Goal: Find specific page/section: Find specific page/section

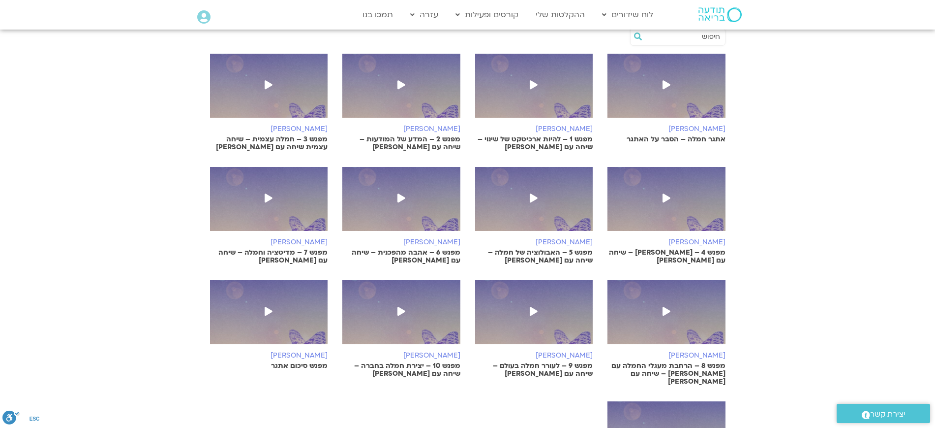
scroll to position [246, 0]
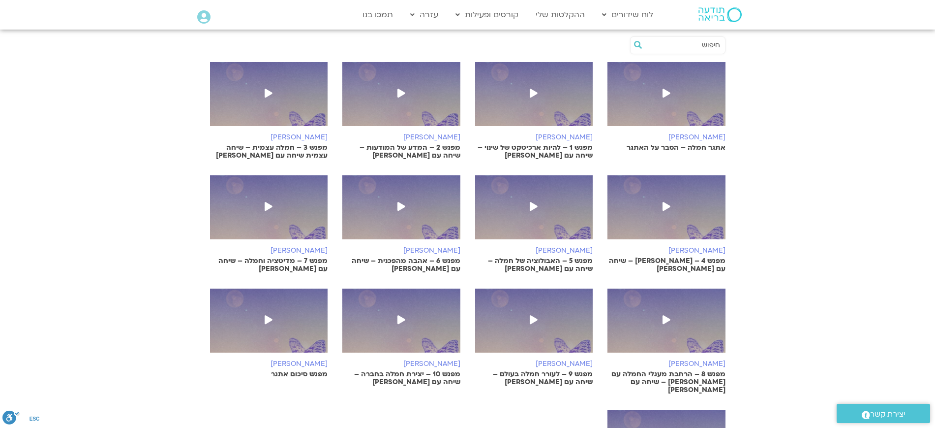
click at [805, 174] on section "[PERSON_NAME] אתגר חמלה – הסבר על האתגר [PERSON_NAME] מפגש 1 – להיות ארכיטקט של…" at bounding box center [467, 282] width 935 height 506
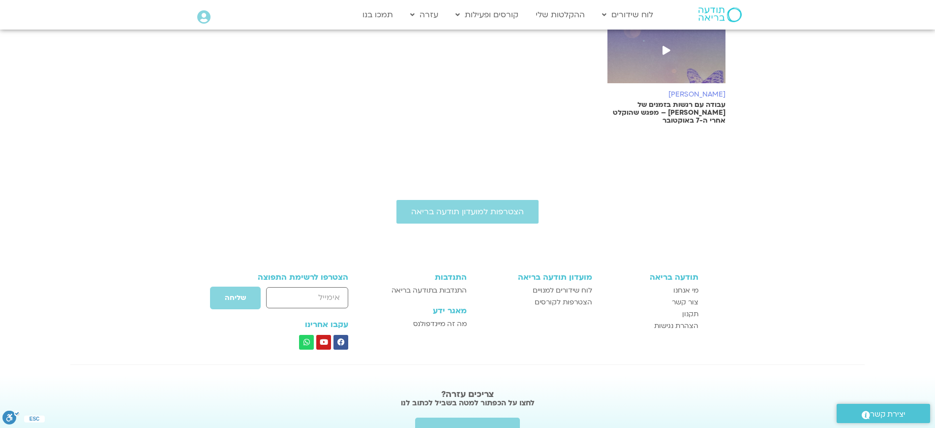
scroll to position [0, 0]
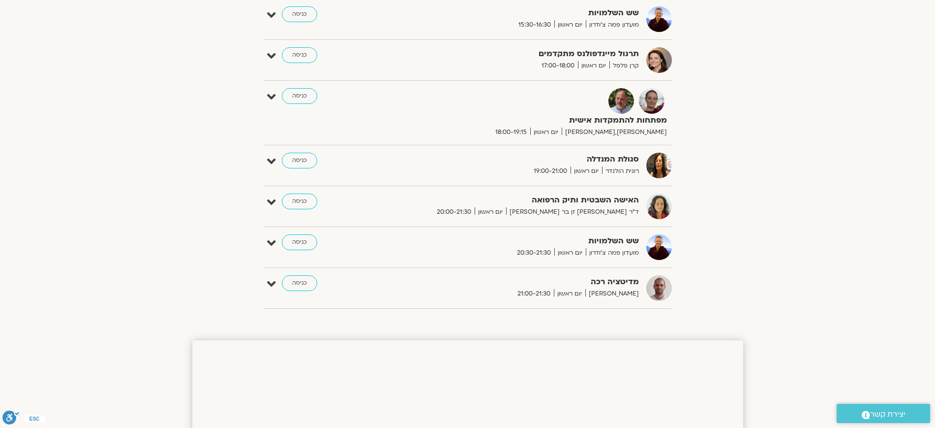
scroll to position [492, 0]
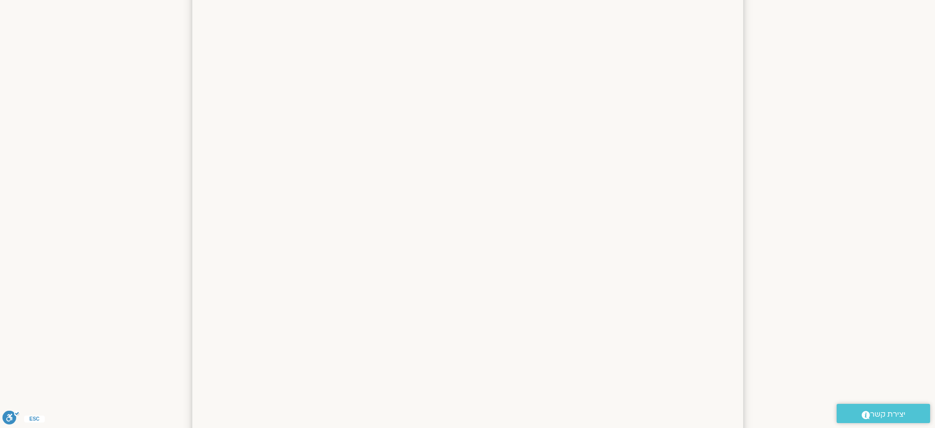
scroll to position [0, 0]
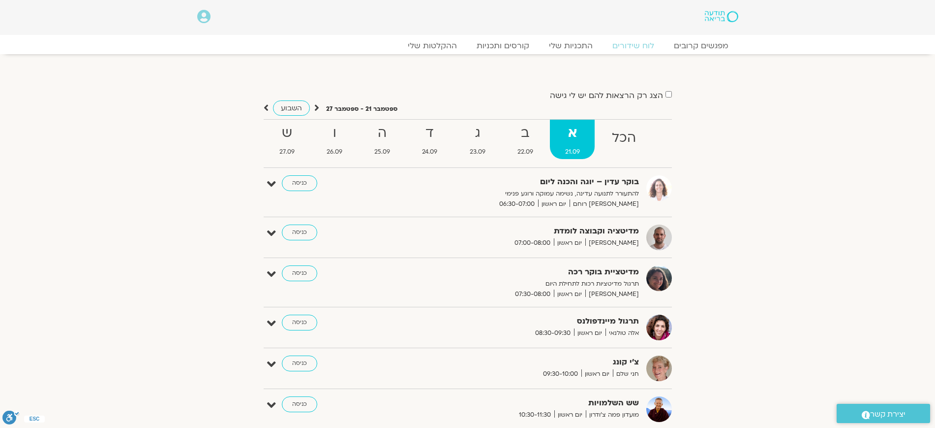
click at [765, 155] on section "הצג רק הרצאות להם יש לי גישה ספטמבר 21 - ספטמבר 27 השבוע להציג אירועים שפתוחים …" at bounding box center [467, 428] width 935 height 728
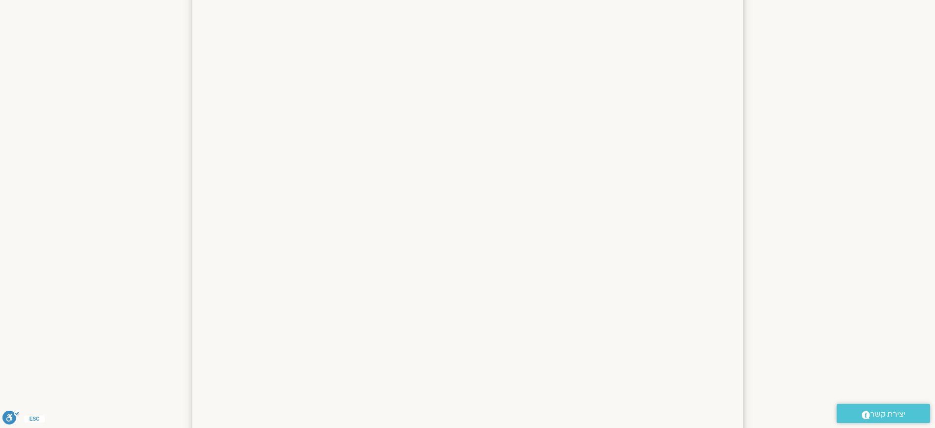
scroll to position [804, 0]
click at [840, 221] on section at bounding box center [467, 300] width 935 height 787
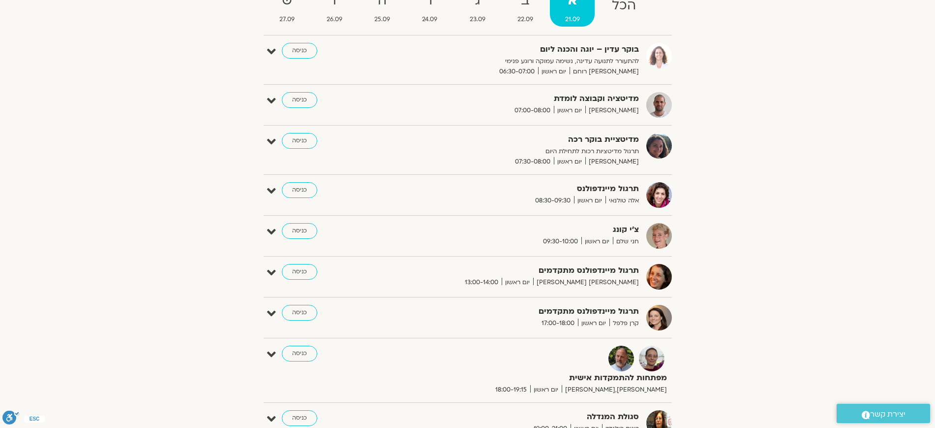
scroll to position [112, 0]
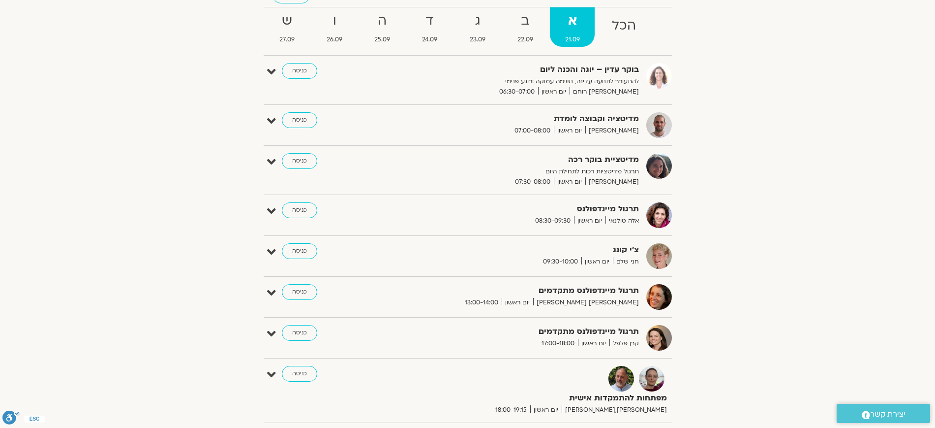
click at [745, 222] on div "הצג רק הרצאות להם יש לי גישה ספטמבר 21 - ספטמבר 27 השבוע להציג אירועים שפתוחים …" at bounding box center [467, 275] width 561 height 647
click at [632, 219] on span "אלה טולנאי" at bounding box center [622, 221] width 33 height 10
click at [759, 224] on section "הצג רק הרצאות להם יש לי גישה ספטמבר 21 - ספטמבר 27 השבוע להציג אירועים שפתוחים …" at bounding box center [467, 275] width 935 height 647
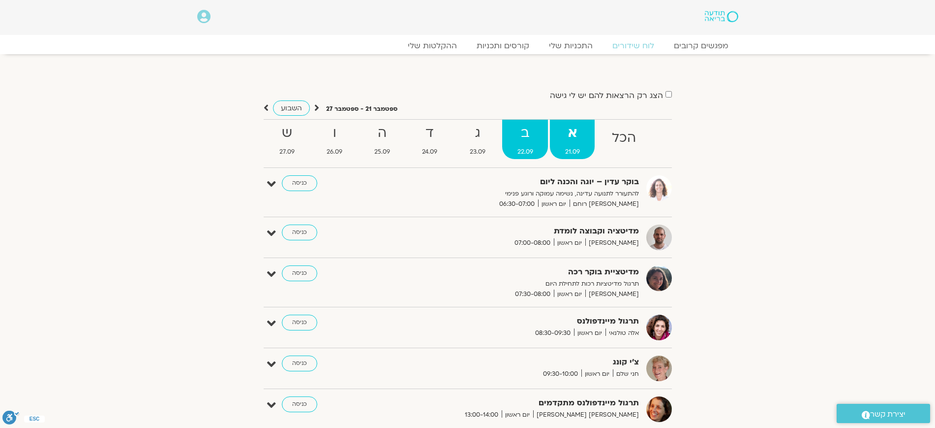
click at [546, 132] on strong "ב" at bounding box center [525, 133] width 46 height 22
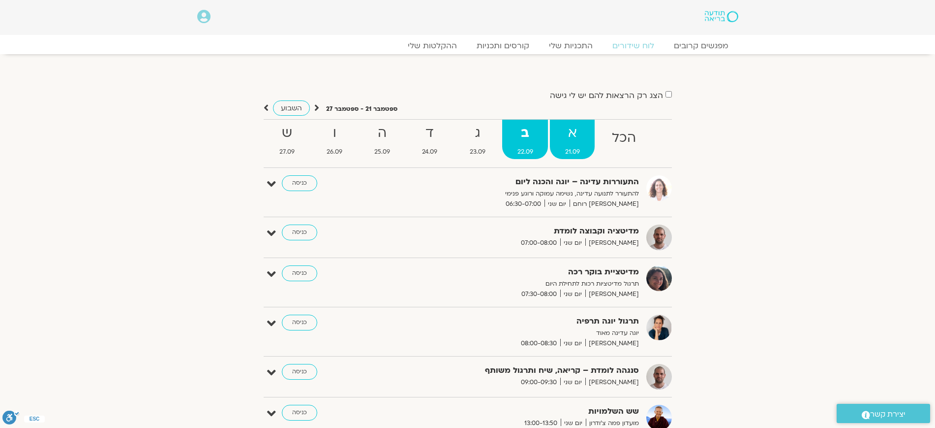
click at [582, 132] on strong "א" at bounding box center [572, 133] width 45 height 22
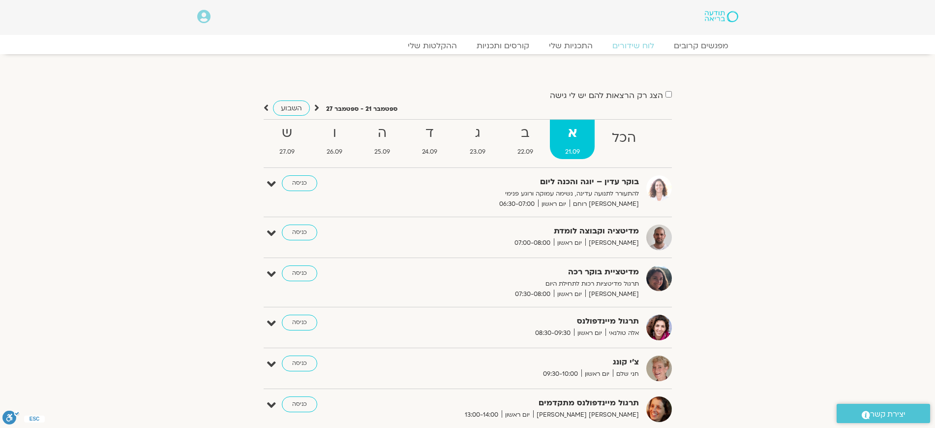
click at [799, 253] on section "הצג רק הרצאות להם יש לי גישה ספטמבר 21 - ספטמבר 27 השבוע להציג אירועים שפתוחים …" at bounding box center [467, 387] width 935 height 647
click at [533, 135] on strong "ב" at bounding box center [525, 133] width 46 height 22
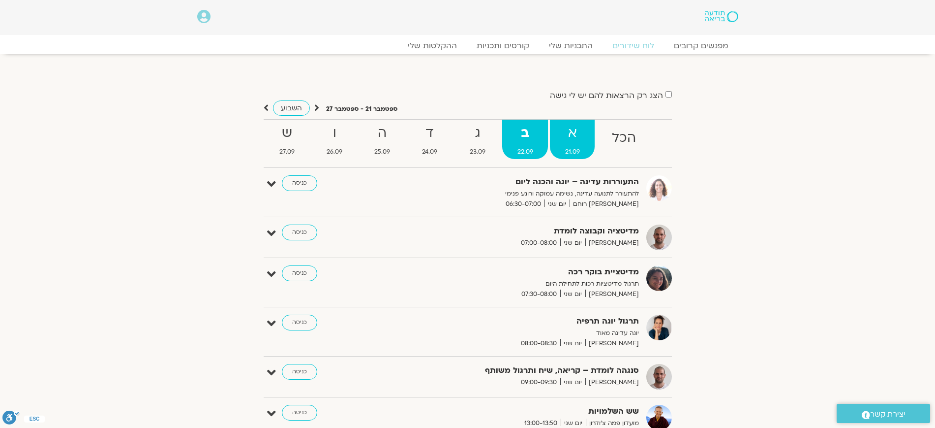
click at [560, 121] on link "א 21.09" at bounding box center [572, 139] width 45 height 39
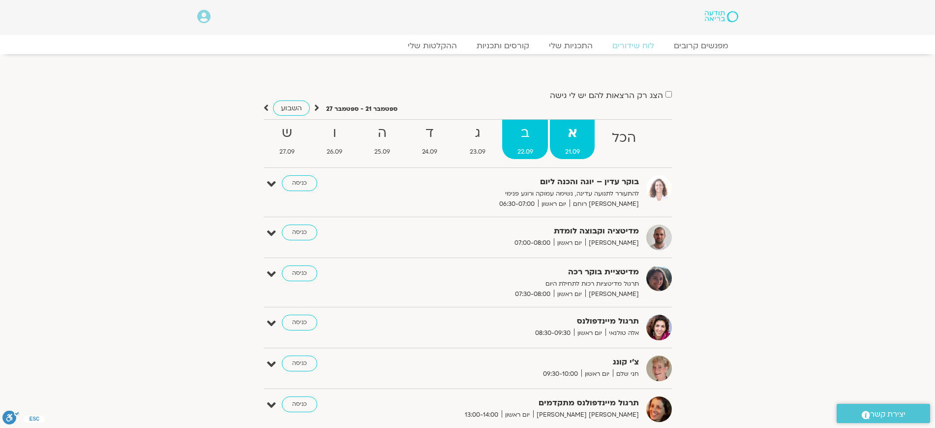
click at [524, 127] on strong "ב" at bounding box center [525, 133] width 46 height 22
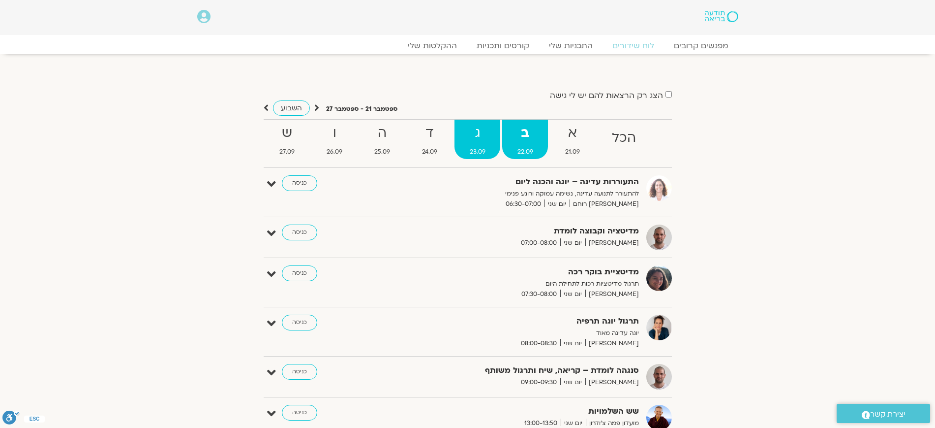
click at [458, 138] on strong "ג" at bounding box center [478, 133] width 46 height 22
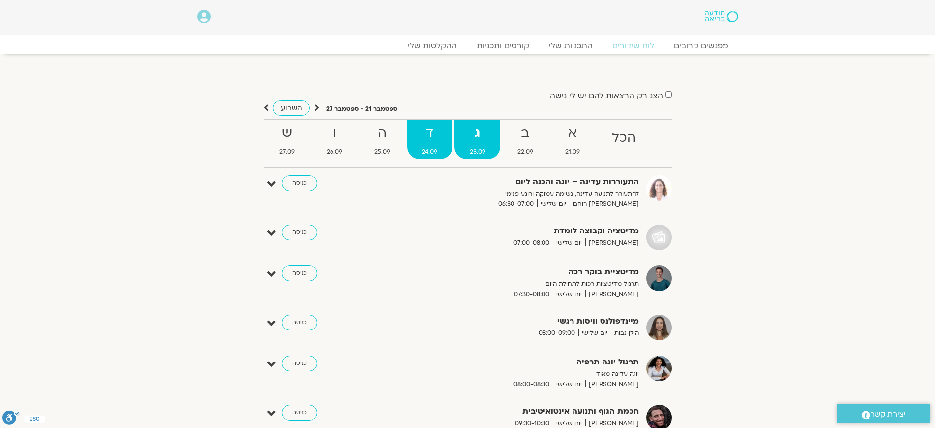
click at [421, 138] on strong "ד" at bounding box center [429, 133] width 45 height 22
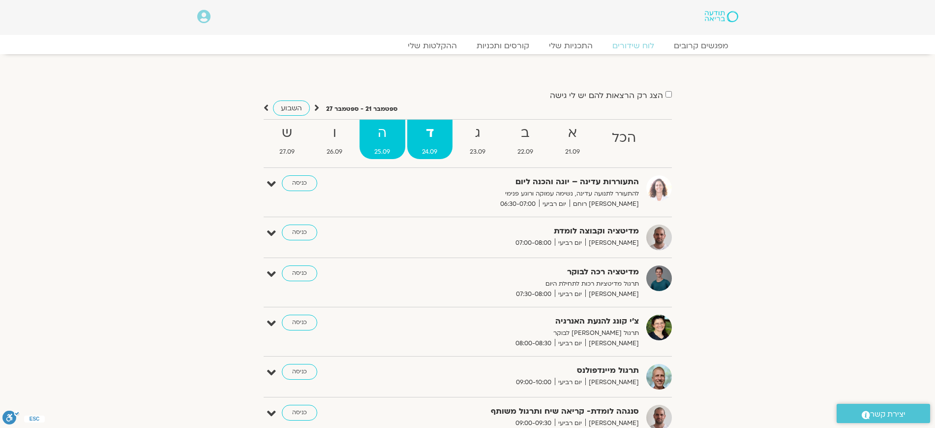
click at [374, 138] on strong "ה" at bounding box center [383, 133] width 46 height 22
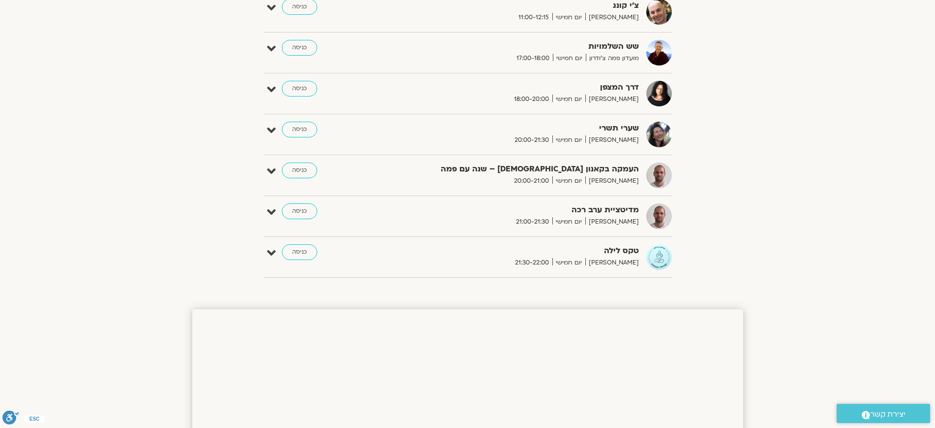
scroll to position [492, 0]
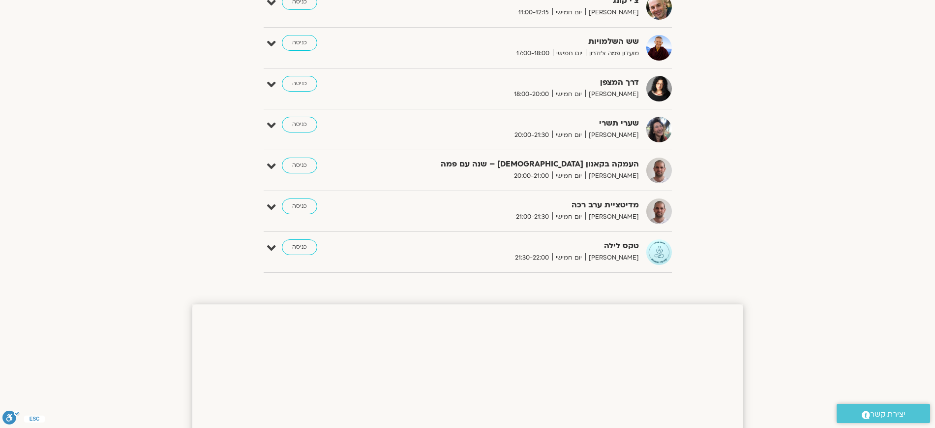
drag, startPoint x: 712, startPoint y: 201, endPoint x: 712, endPoint y: 235, distance: 34.4
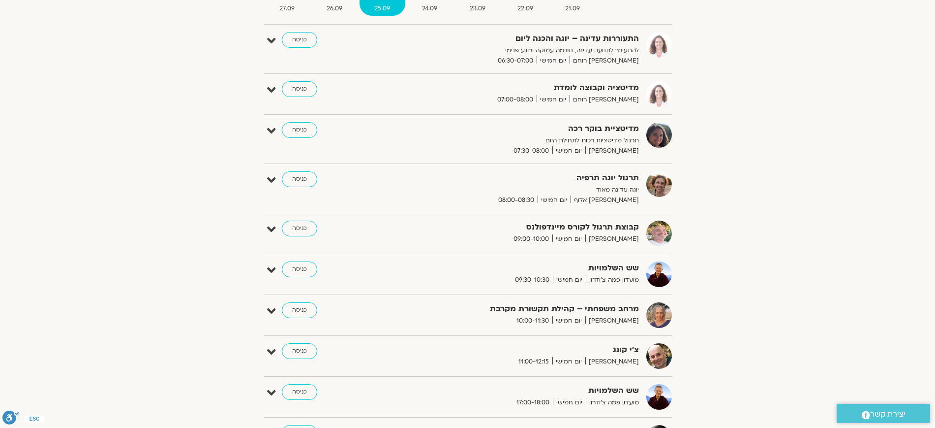
scroll to position [123, 0]
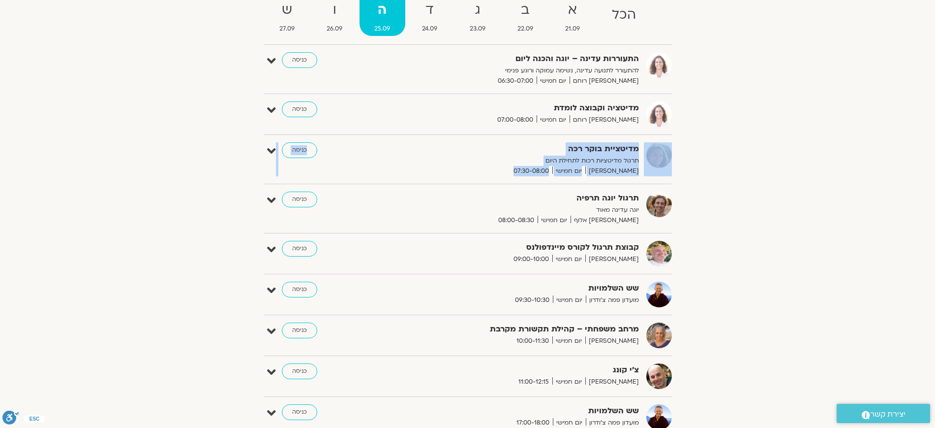
drag, startPoint x: 726, startPoint y: 165, endPoint x: 722, endPoint y: 193, distance: 27.8
click at [723, 193] on div "הצג רק הרצאות להם יש לי גישה ספטמבר 21 - ספטמבר 27 השבוע להציג אירועים שפתוחים …" at bounding box center [467, 307] width 551 height 683
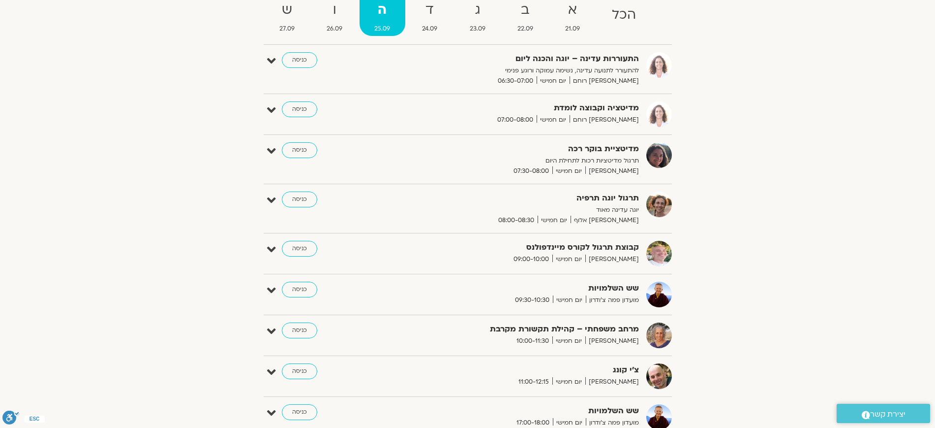
click at [722, 172] on div "הצג רק הרצאות להם יש לי גישה ספטמבר 21 - ספטמבר 27 השבוע להציג אירועים שפתוחים …" at bounding box center [467, 307] width 551 height 683
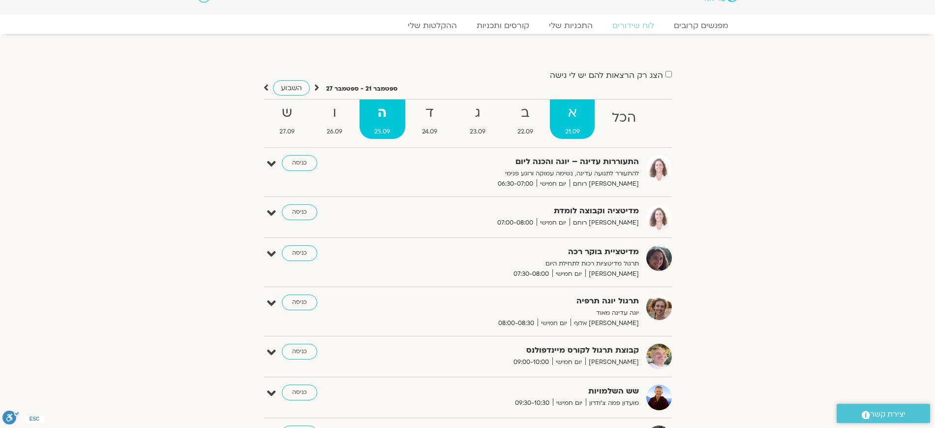
scroll to position [0, 0]
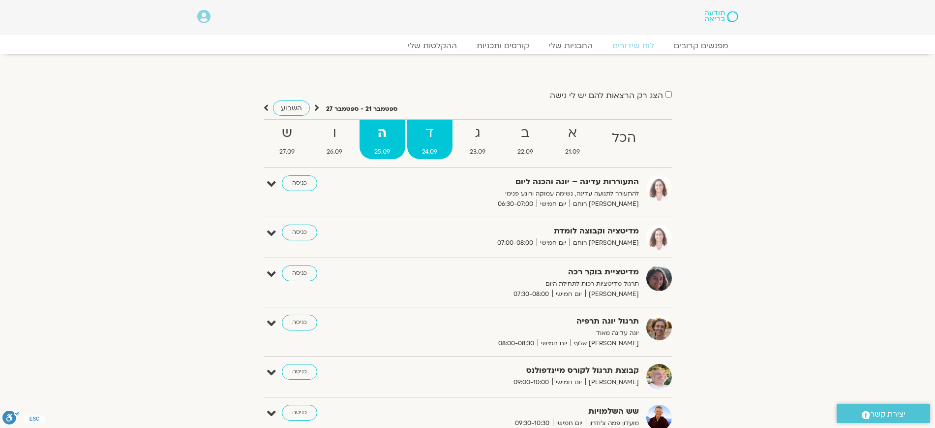
click at [426, 134] on strong "ד" at bounding box center [429, 133] width 45 height 22
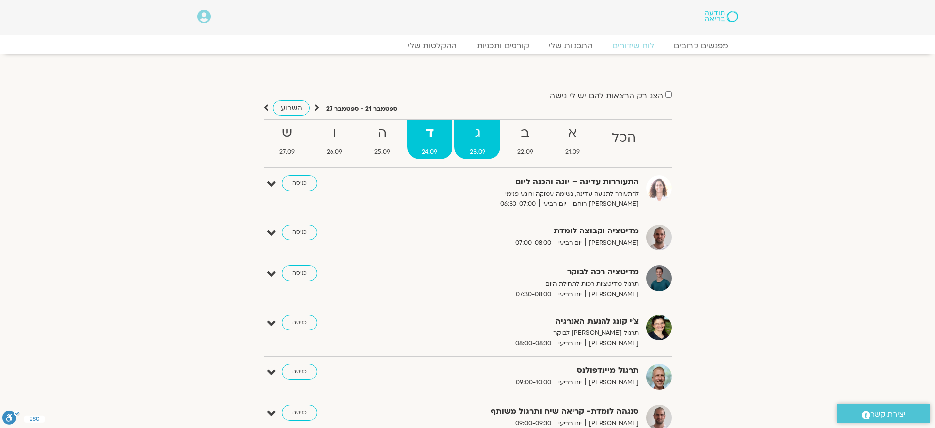
click at [466, 132] on strong "ג" at bounding box center [478, 133] width 46 height 22
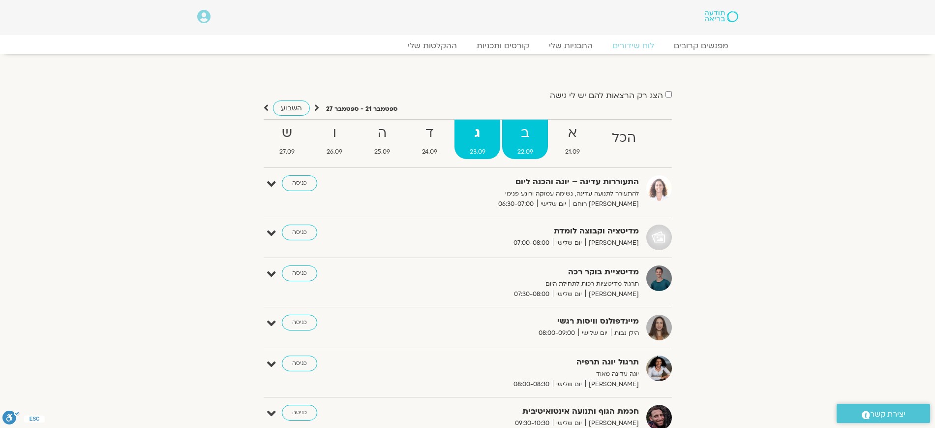
click at [536, 132] on strong "ב" at bounding box center [525, 133] width 46 height 22
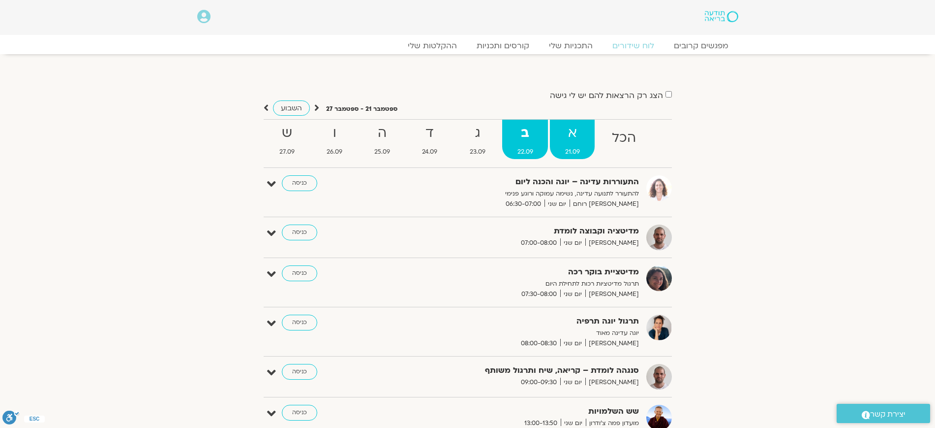
click at [589, 132] on strong "א" at bounding box center [572, 133] width 45 height 22
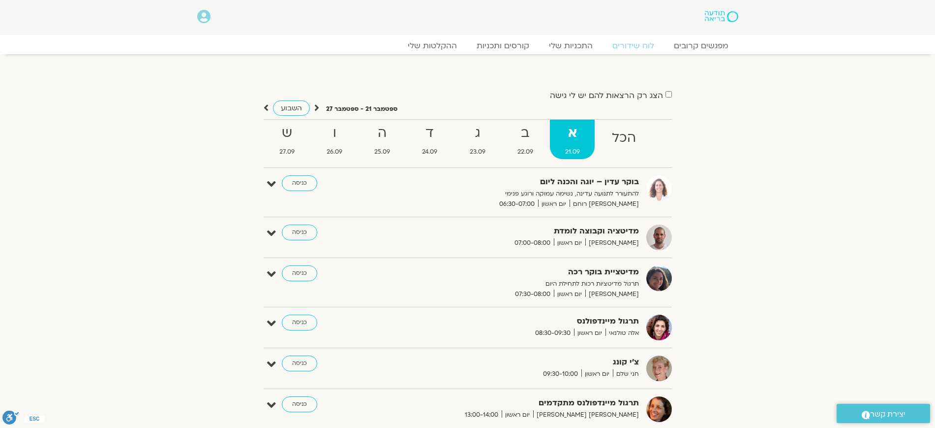
click at [802, 232] on section "הצג רק הרצאות להם יש לי גישה ספטמבר 21 - ספטמבר 27 השבוע להציג אירועים שפתוחים …" at bounding box center [467, 387] width 935 height 647
click at [528, 145] on link "ב 22.09" at bounding box center [525, 139] width 46 height 39
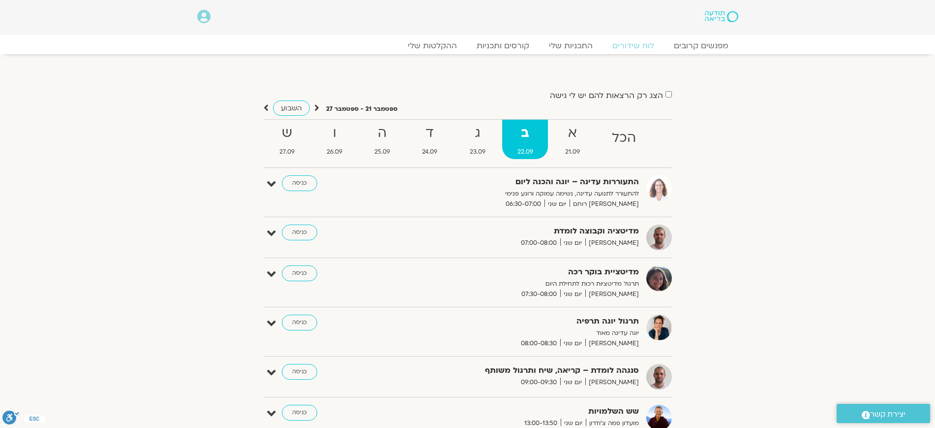
click at [737, 216] on div "הצג רק הרצאות להם יש לי גישה ספטמבר 21 - ספטמבר 27 השבוע להציג אירועים שפתוחים …" at bounding box center [467, 430] width 551 height 683
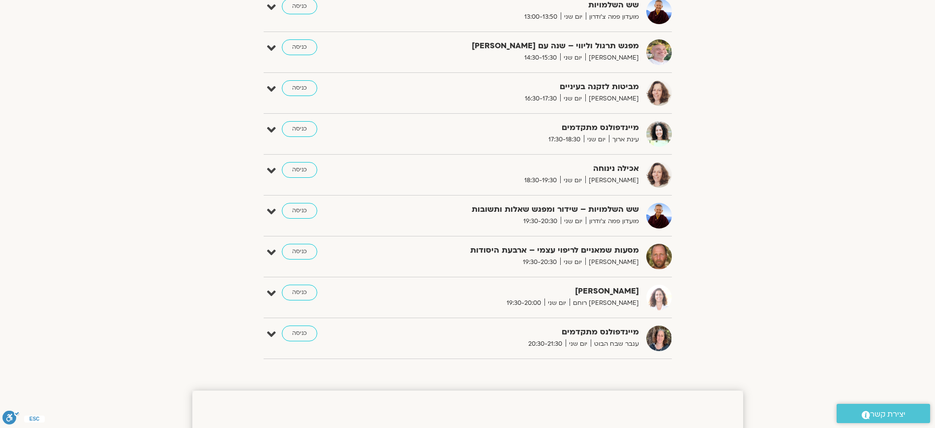
scroll to position [492, 0]
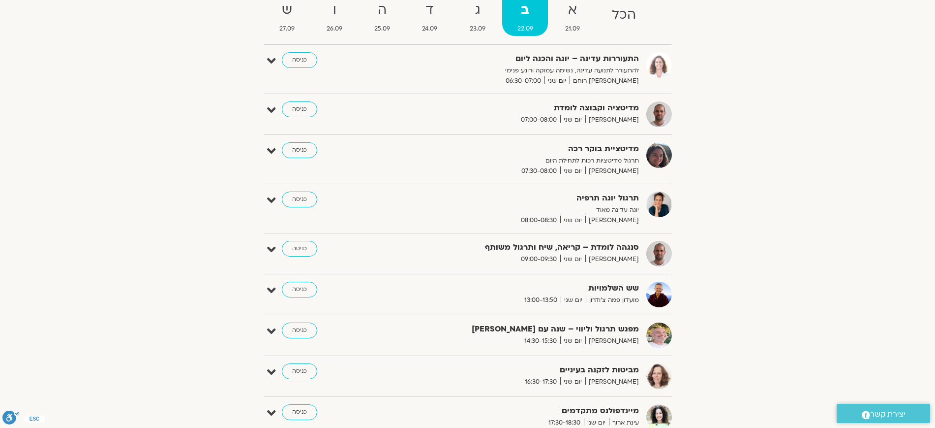
scroll to position [0, 0]
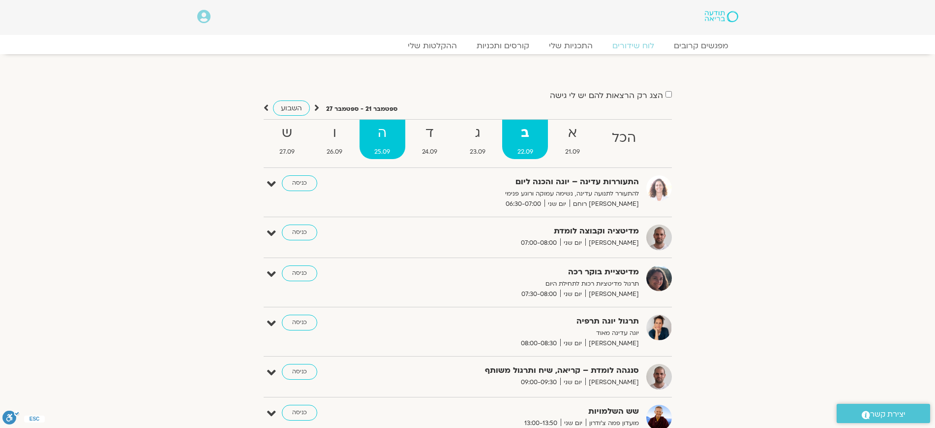
click at [384, 142] on strong "ה" at bounding box center [383, 133] width 46 height 22
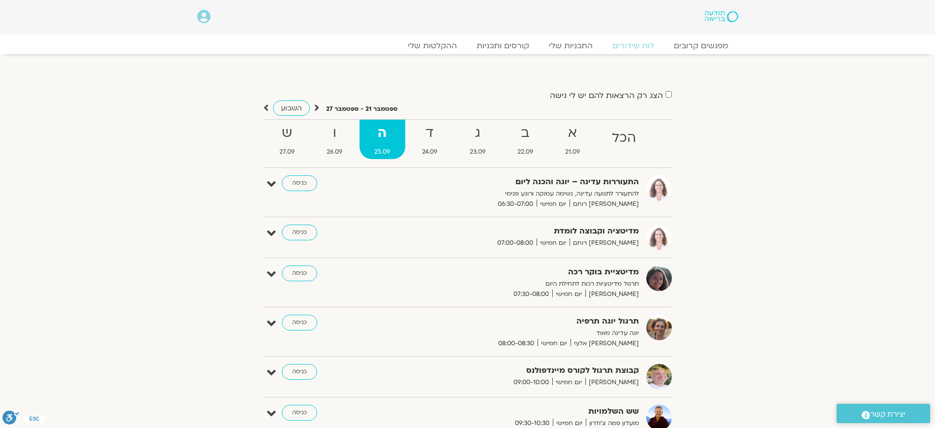
click at [770, 246] on section "הצג רק הרצאות להם יש לי גישה ספטמבר 21 - ספטמבר 27 השבוע להציג אירועים שפתוחים …" at bounding box center [467, 420] width 935 height 713
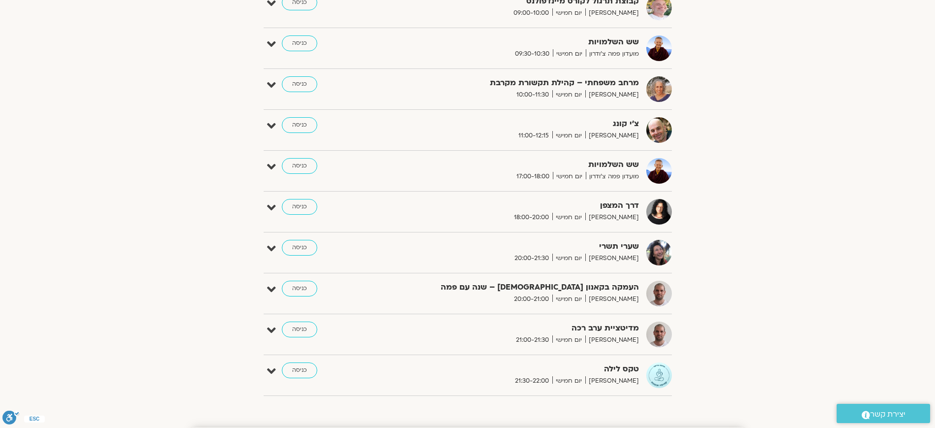
scroll to position [123, 0]
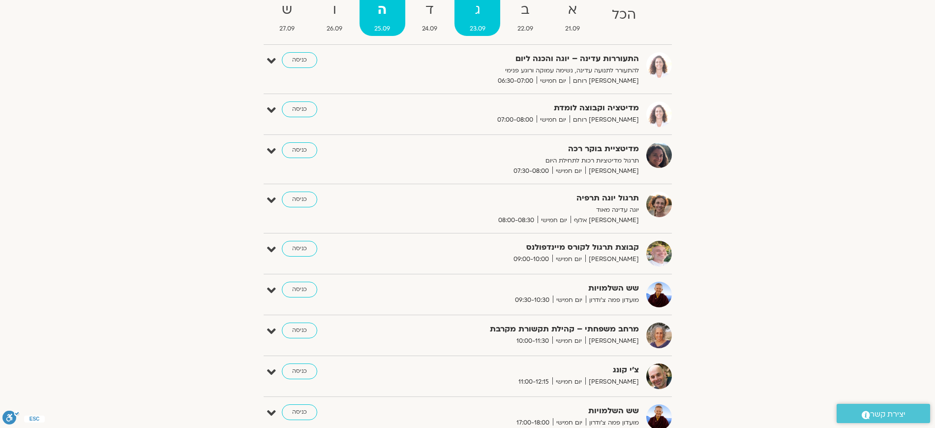
click at [483, 33] on span "23.09" at bounding box center [478, 29] width 46 height 10
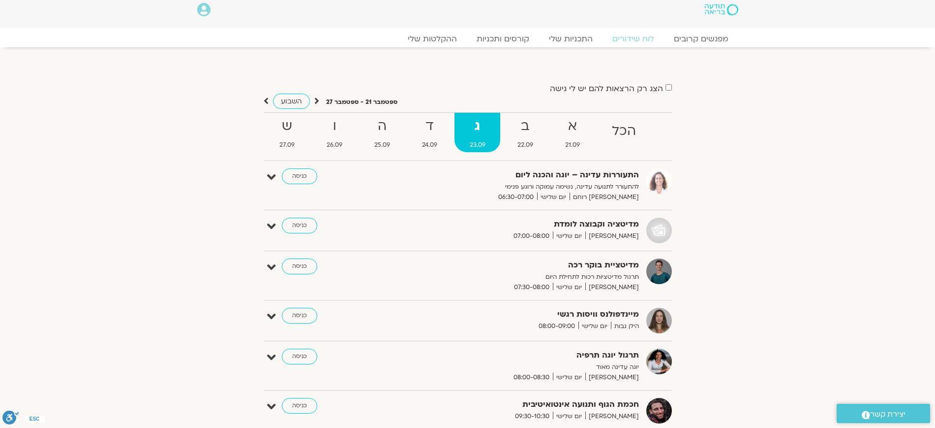
scroll to position [0, 0]
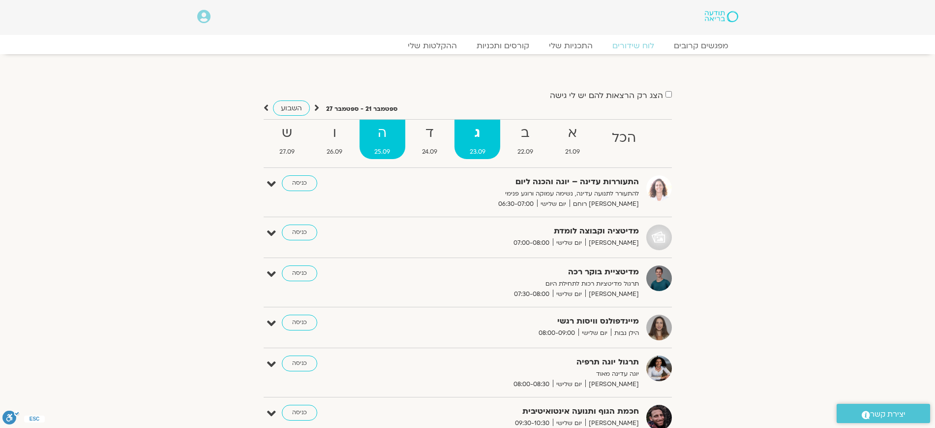
click at [370, 142] on strong "ה" at bounding box center [383, 133] width 46 height 22
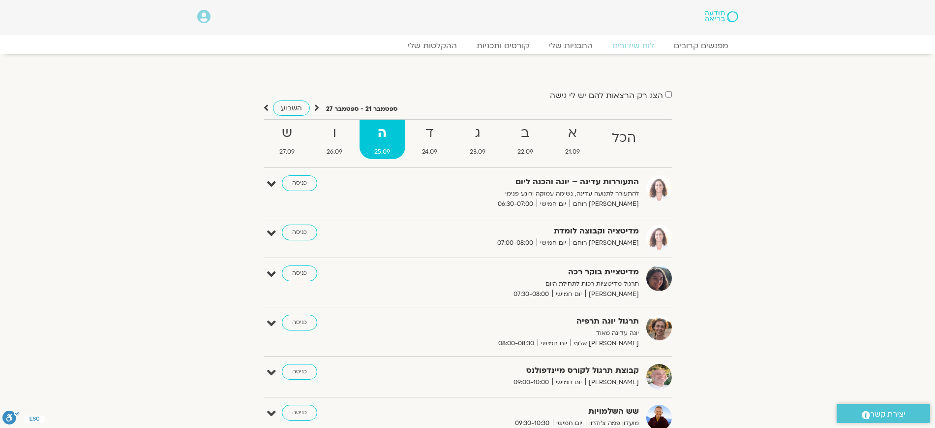
drag, startPoint x: 776, startPoint y: 245, endPoint x: 781, endPoint y: 237, distance: 9.6
click at [776, 244] on section "הצג רק הרצאות להם יש לי גישה ספטמבר 21 - ספטמבר 27 השבוע להציג אירועים שפתוחים …" at bounding box center [467, 420] width 935 height 713
click at [806, 232] on section "הצג רק הרצאות להם יש לי גישה ספטמבר 21 - ספטמבר 27 השבוע להציג אירועים שפתוחים …" at bounding box center [467, 420] width 935 height 713
